Goal: Navigation & Orientation: Find specific page/section

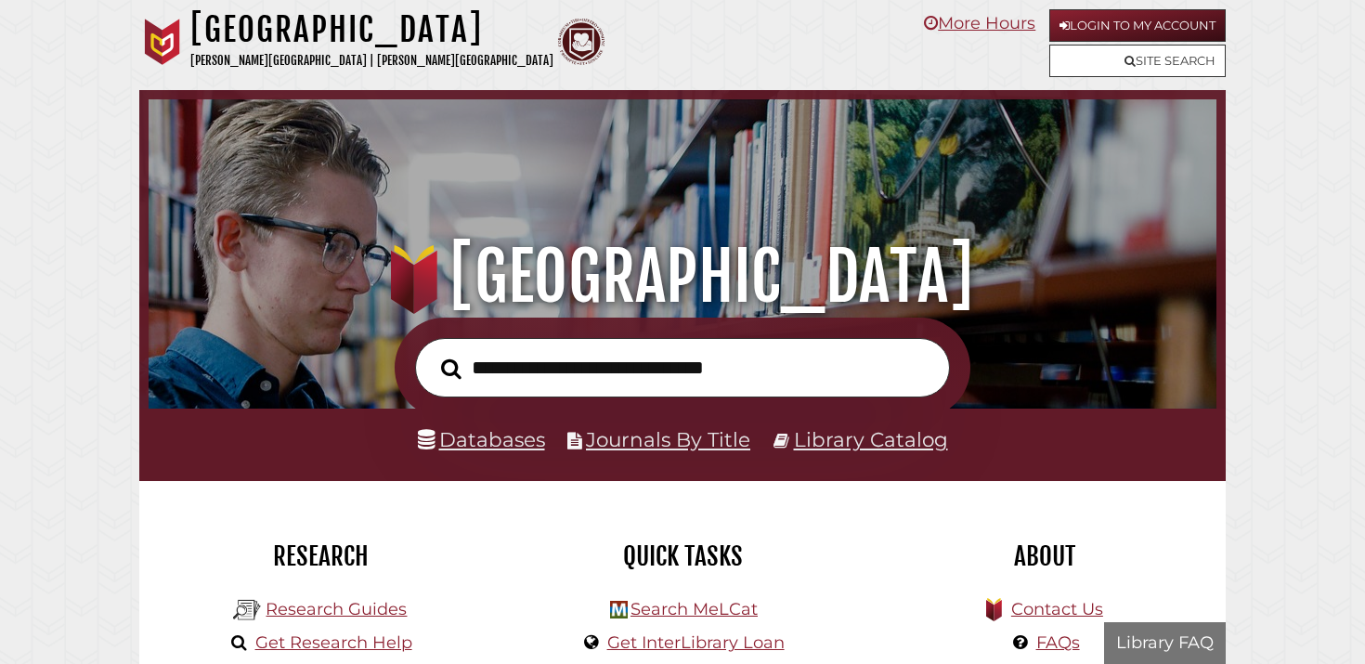
scroll to position [353, 1059]
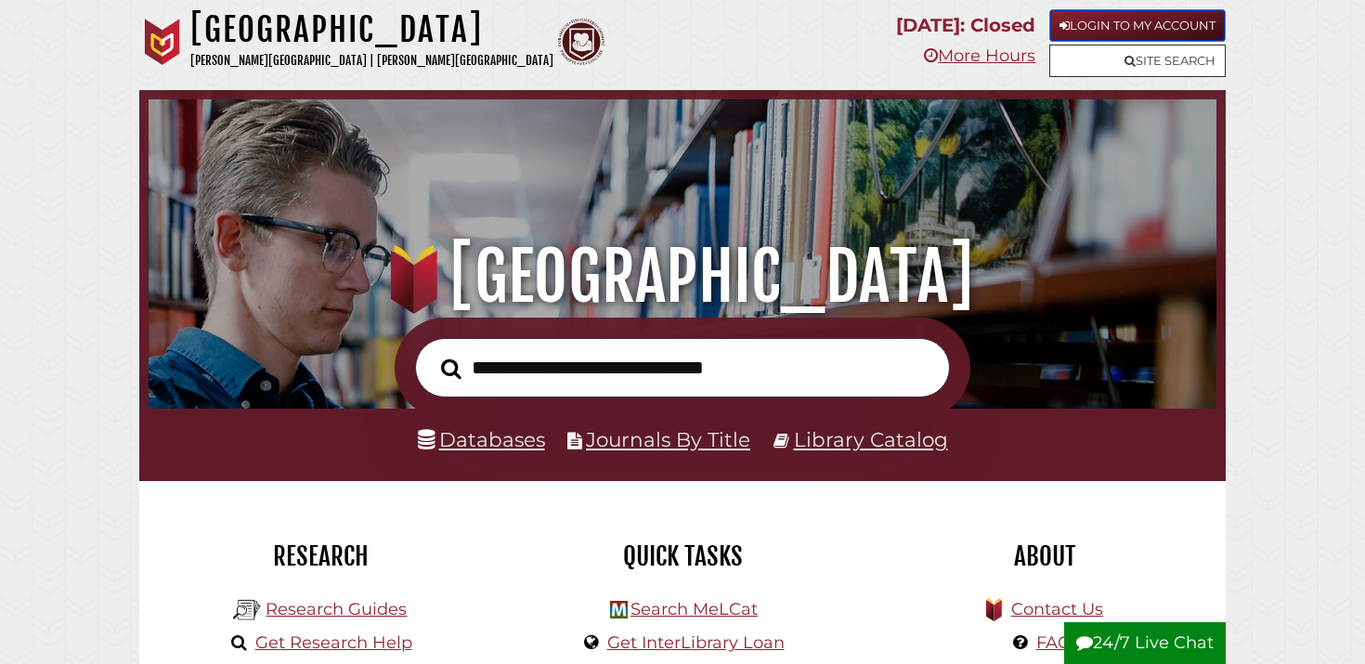
click at [1062, 18] on link "Login to My Account" at bounding box center [1137, 25] width 176 height 33
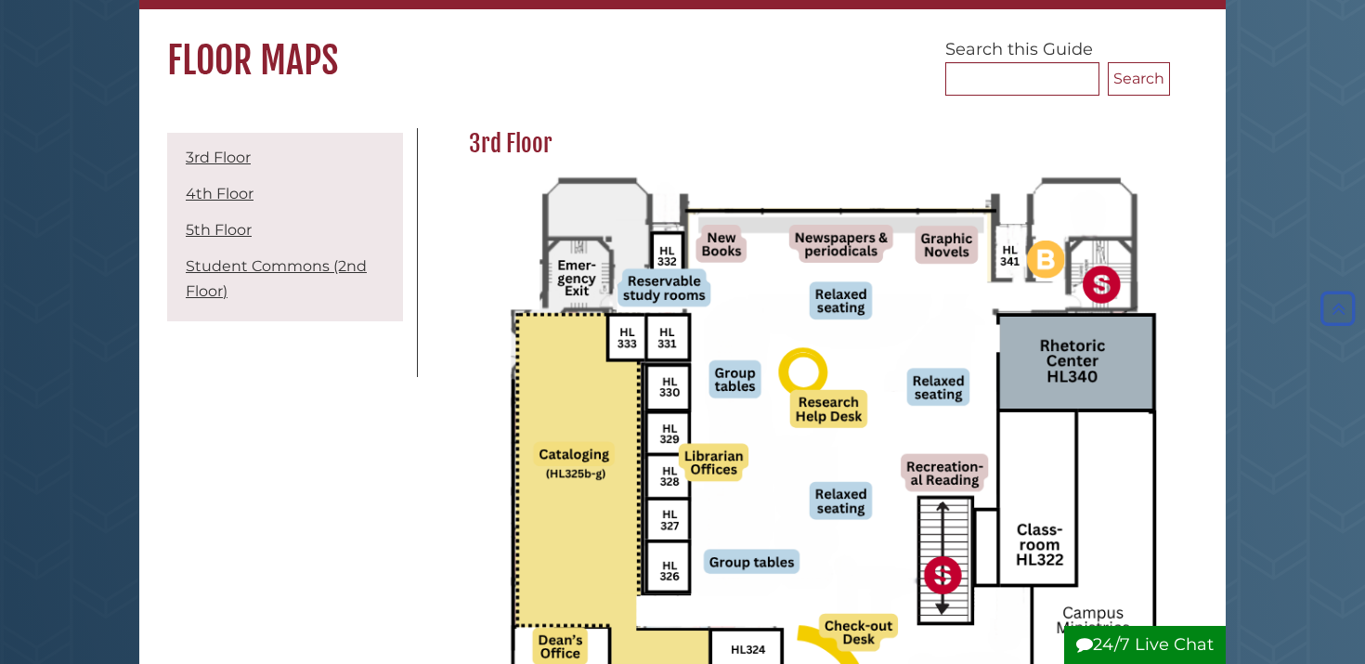
scroll to position [140, 0]
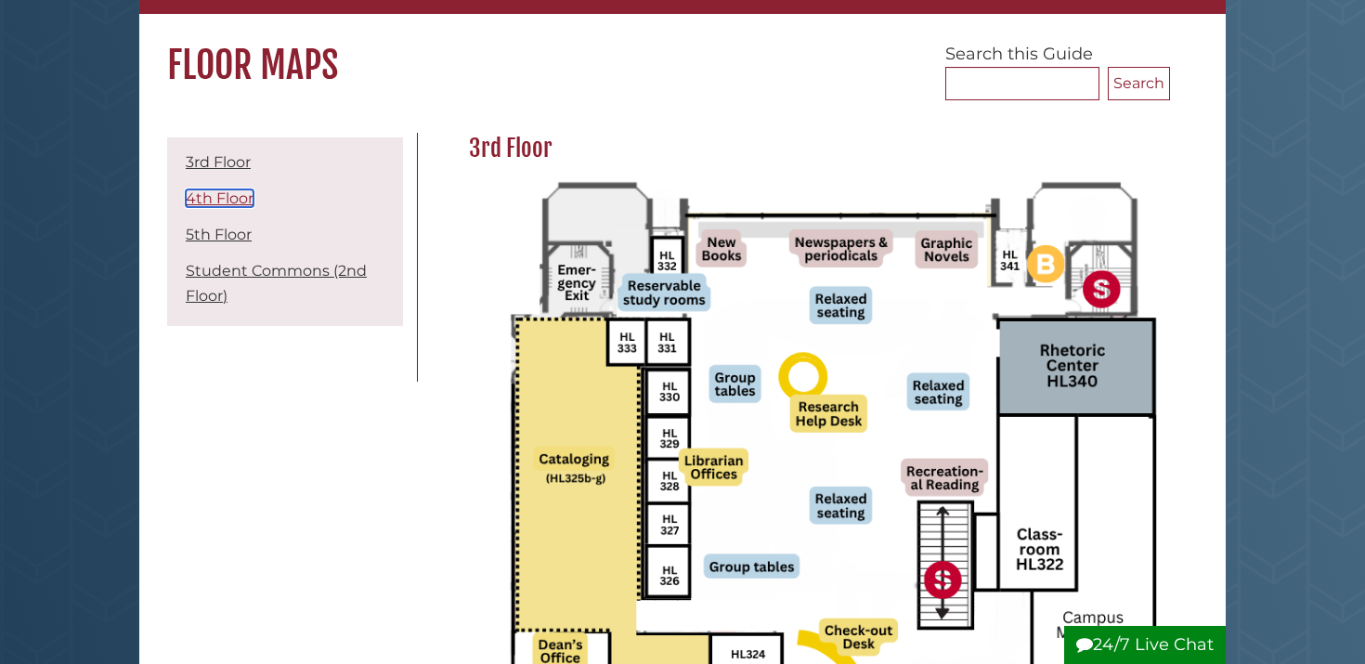
click at [219, 197] on link "4th Floor" at bounding box center [220, 198] width 68 height 18
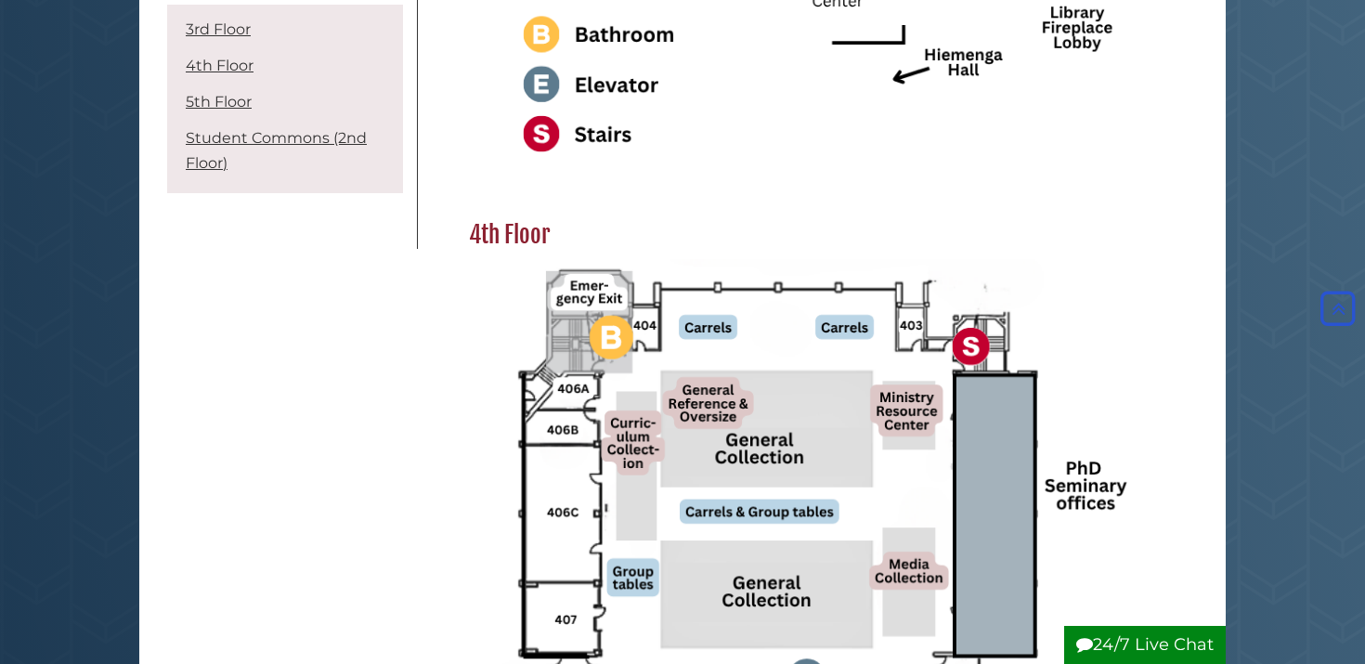
scroll to position [966, 0]
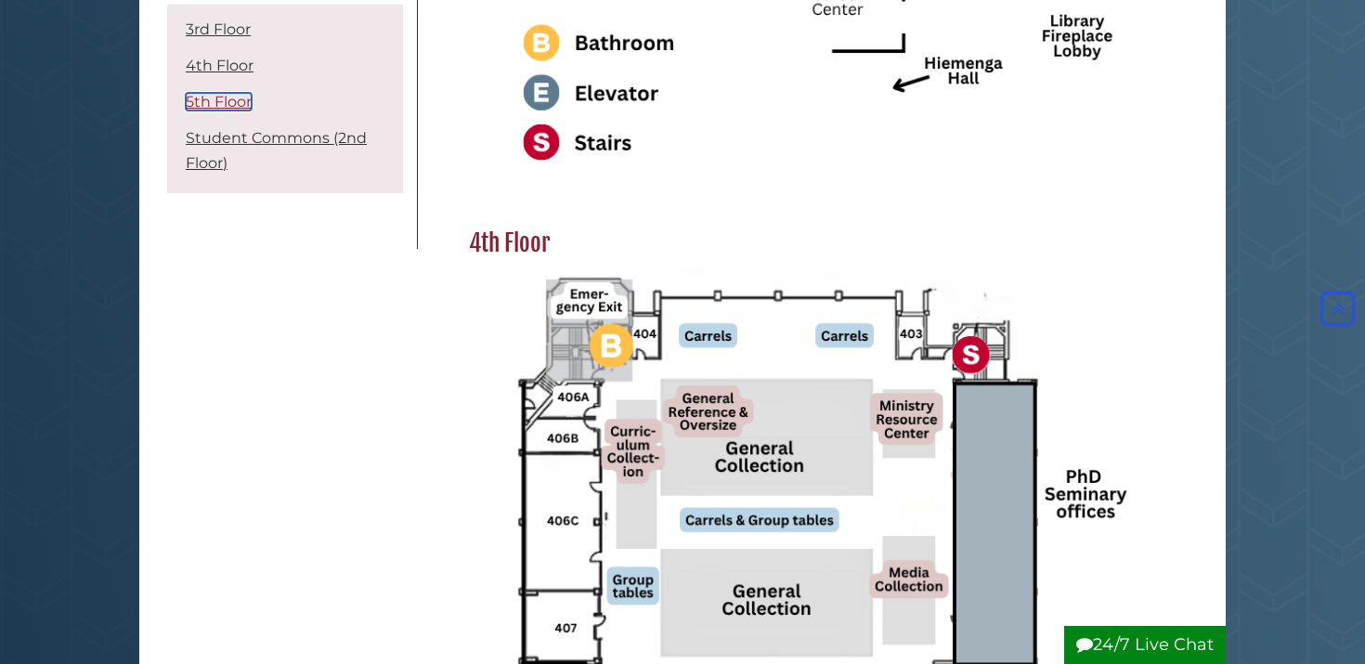
click at [225, 98] on link "5th Floor" at bounding box center [219, 102] width 66 height 18
